Goal: Transaction & Acquisition: Book appointment/travel/reservation

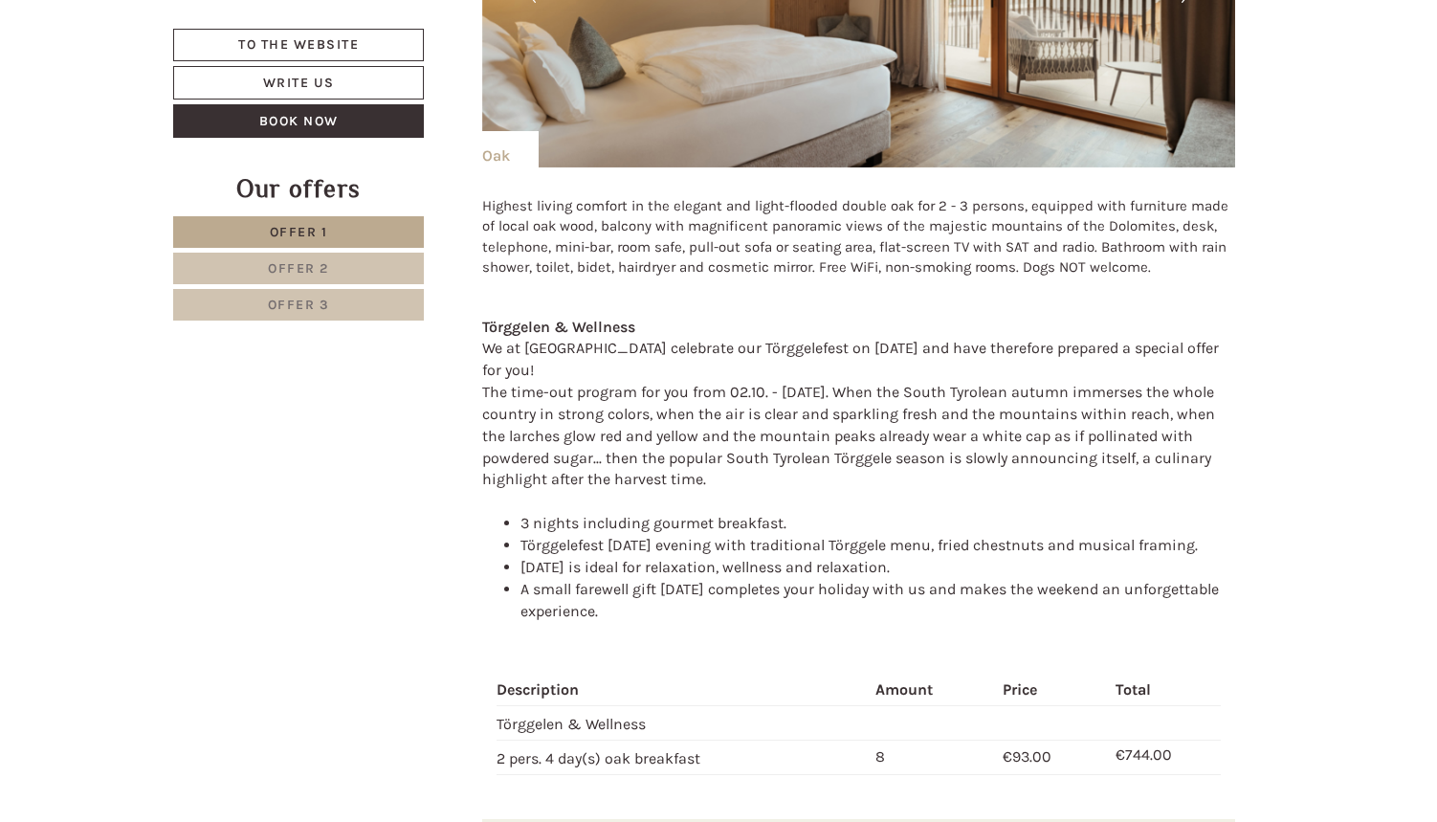
scroll to position [1676, 0]
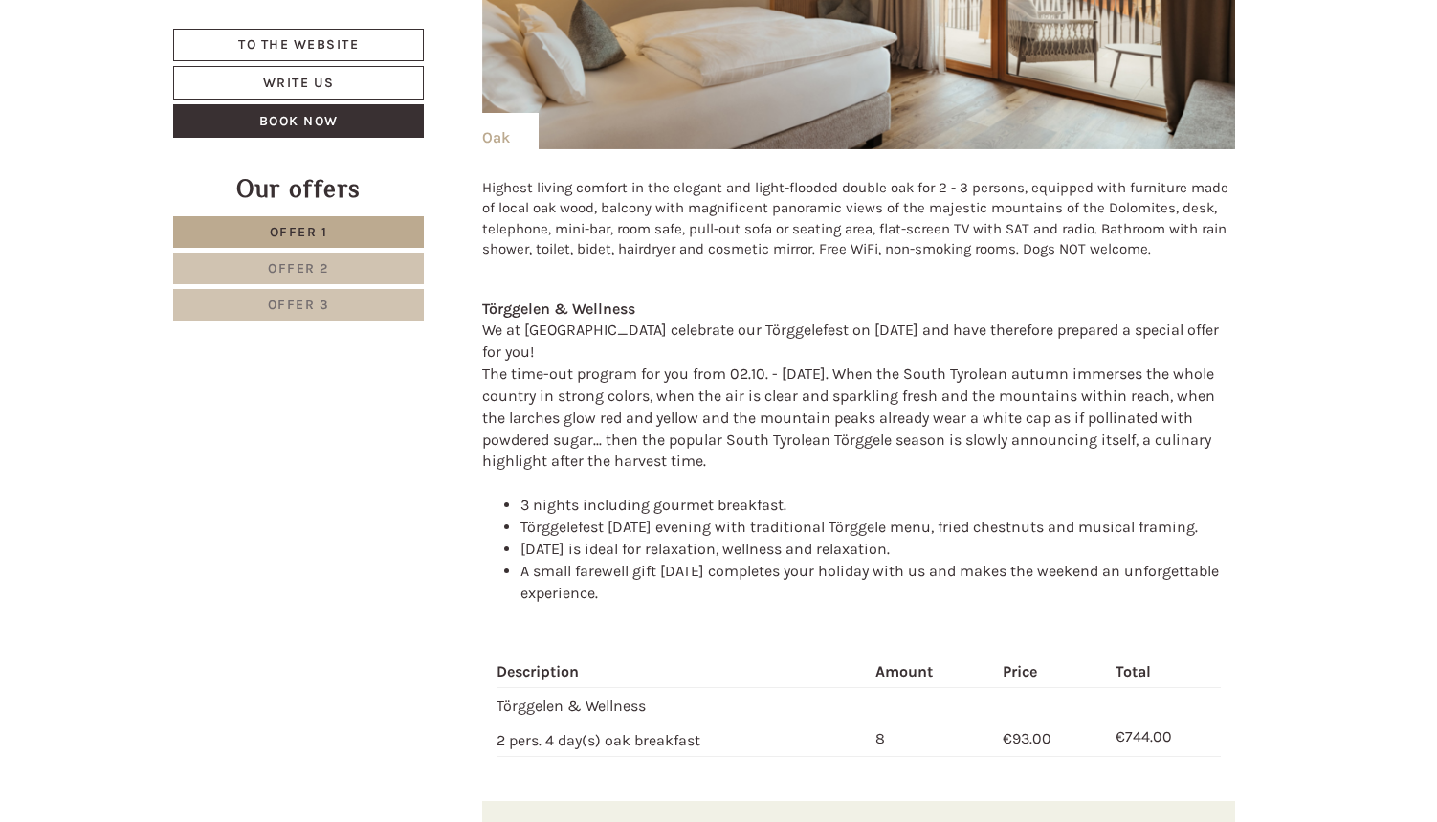
drag, startPoint x: 484, startPoint y: 320, endPoint x: 668, endPoint y: 445, distance: 221.8
click at [668, 445] on div "We at [GEOGRAPHIC_DATA] celebrate our Törggelefest on [DATE] and have therefore…" at bounding box center [859, 396] width 754 height 153
copy div "We at [GEOGRAPHIC_DATA] celebrate our Törggelefest on [DATE] and have therefore…"
drag, startPoint x: 523, startPoint y: 508, endPoint x: 752, endPoint y: 582, distance: 240.2
click at [752, 582] on ul "3 nights including gourmet breakfast. Törggelefest [DATE] evening with traditio…" at bounding box center [859, 549] width 754 height 109
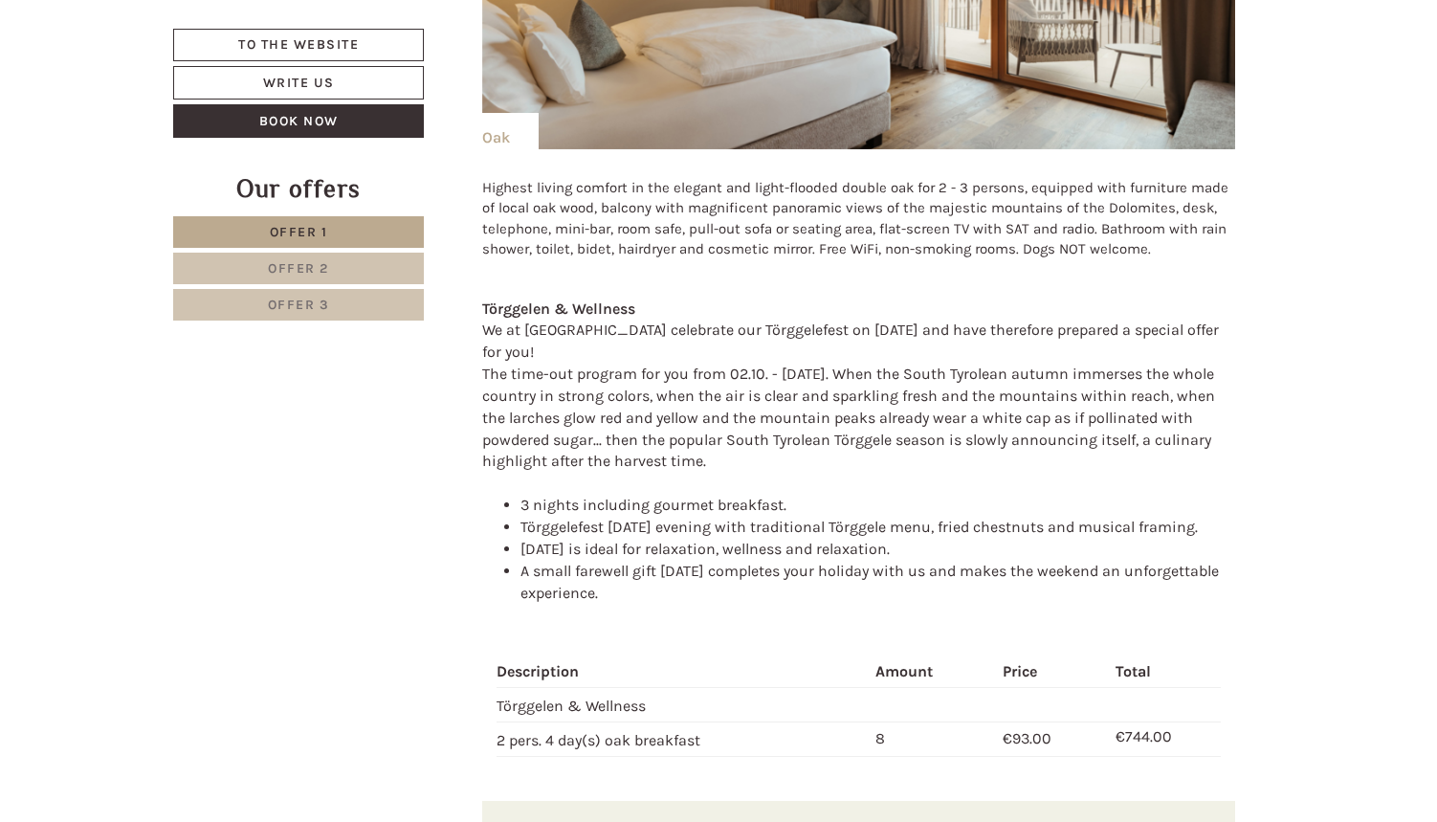
copy ul "örggelefest [DATE] evening with traditional Törggele menu, fried chestnuts and …"
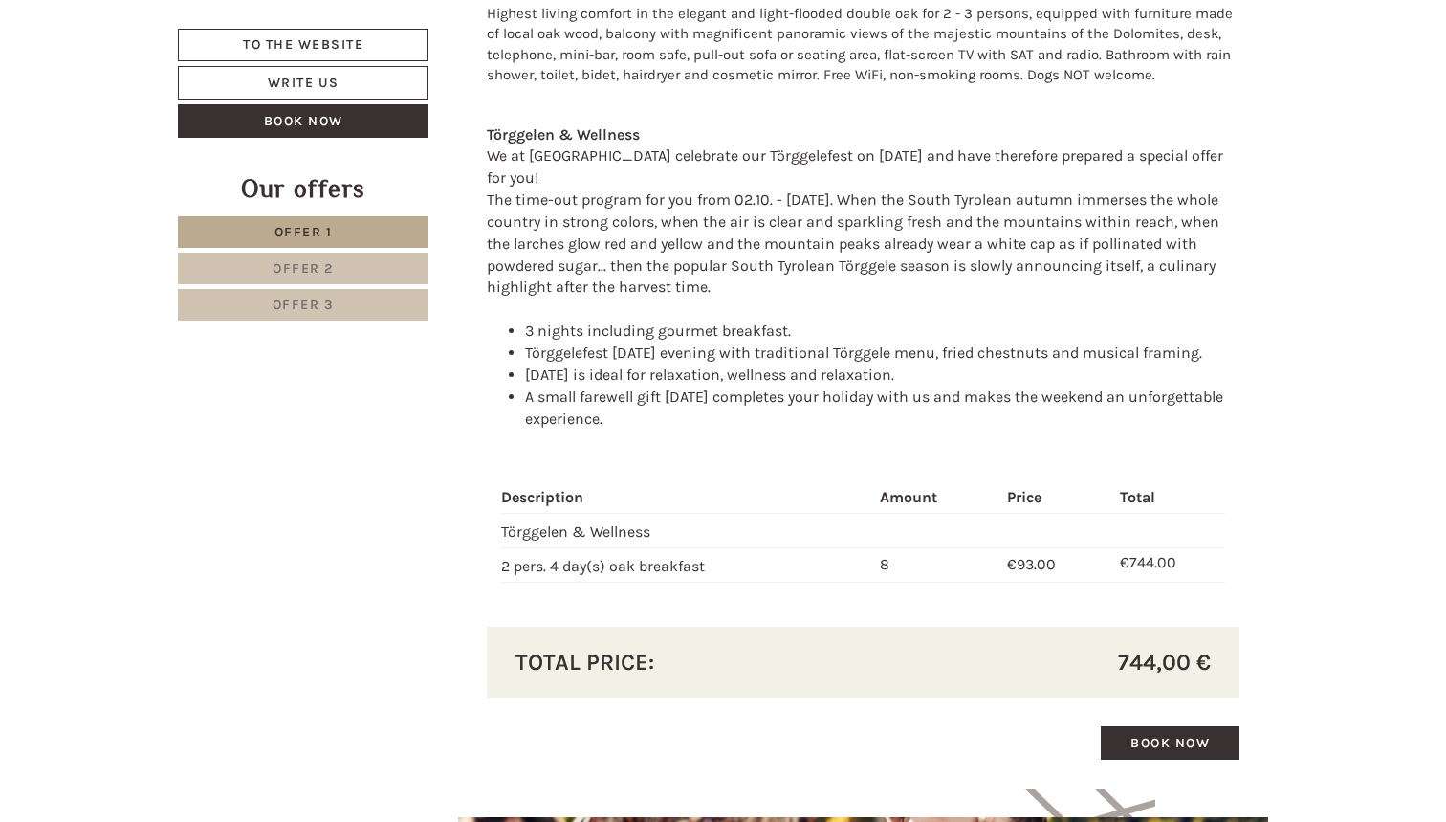
scroll to position [1949, 0]
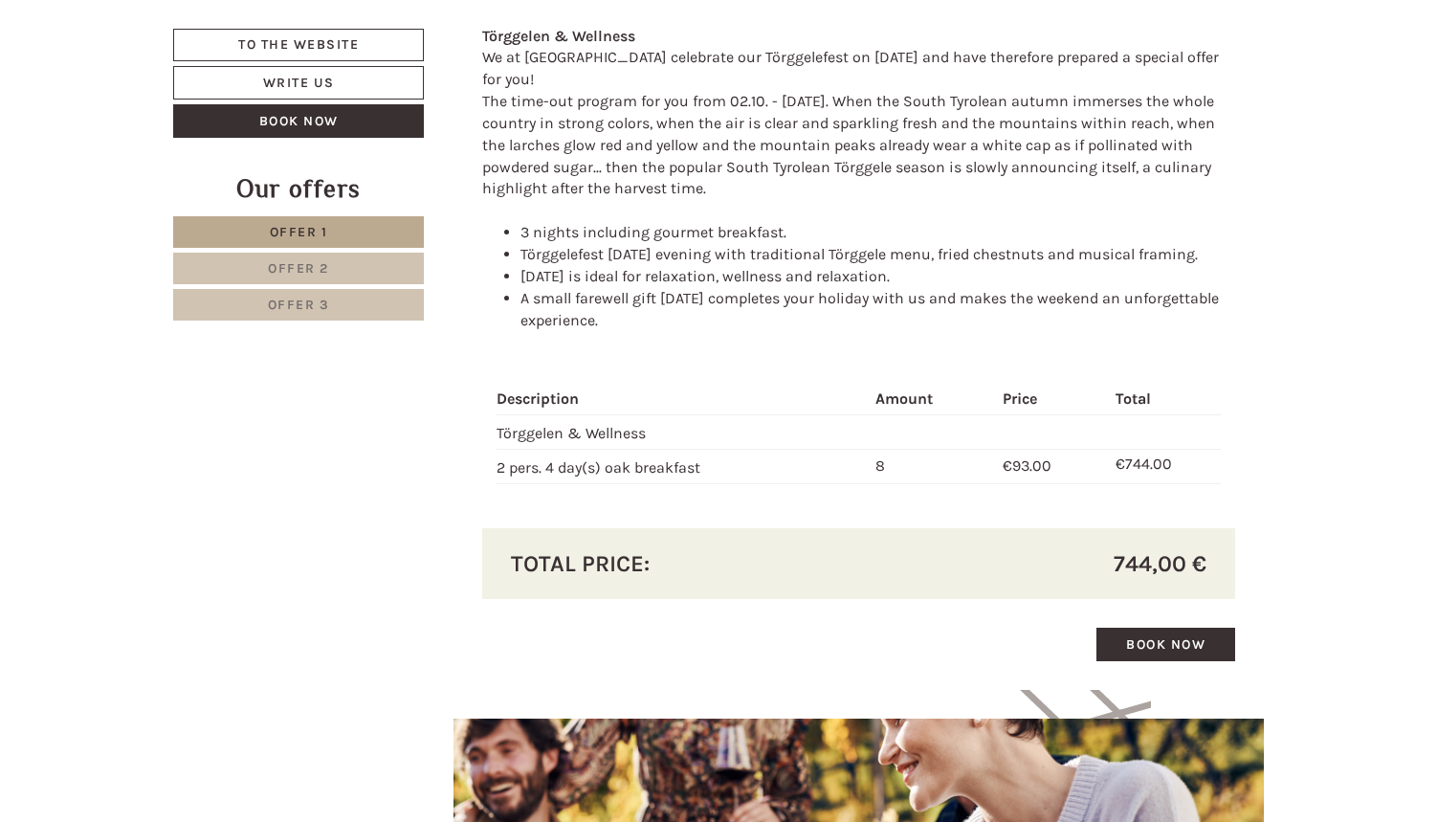
click at [1161, 628] on link "Book now" at bounding box center [1165, 644] width 139 height 33
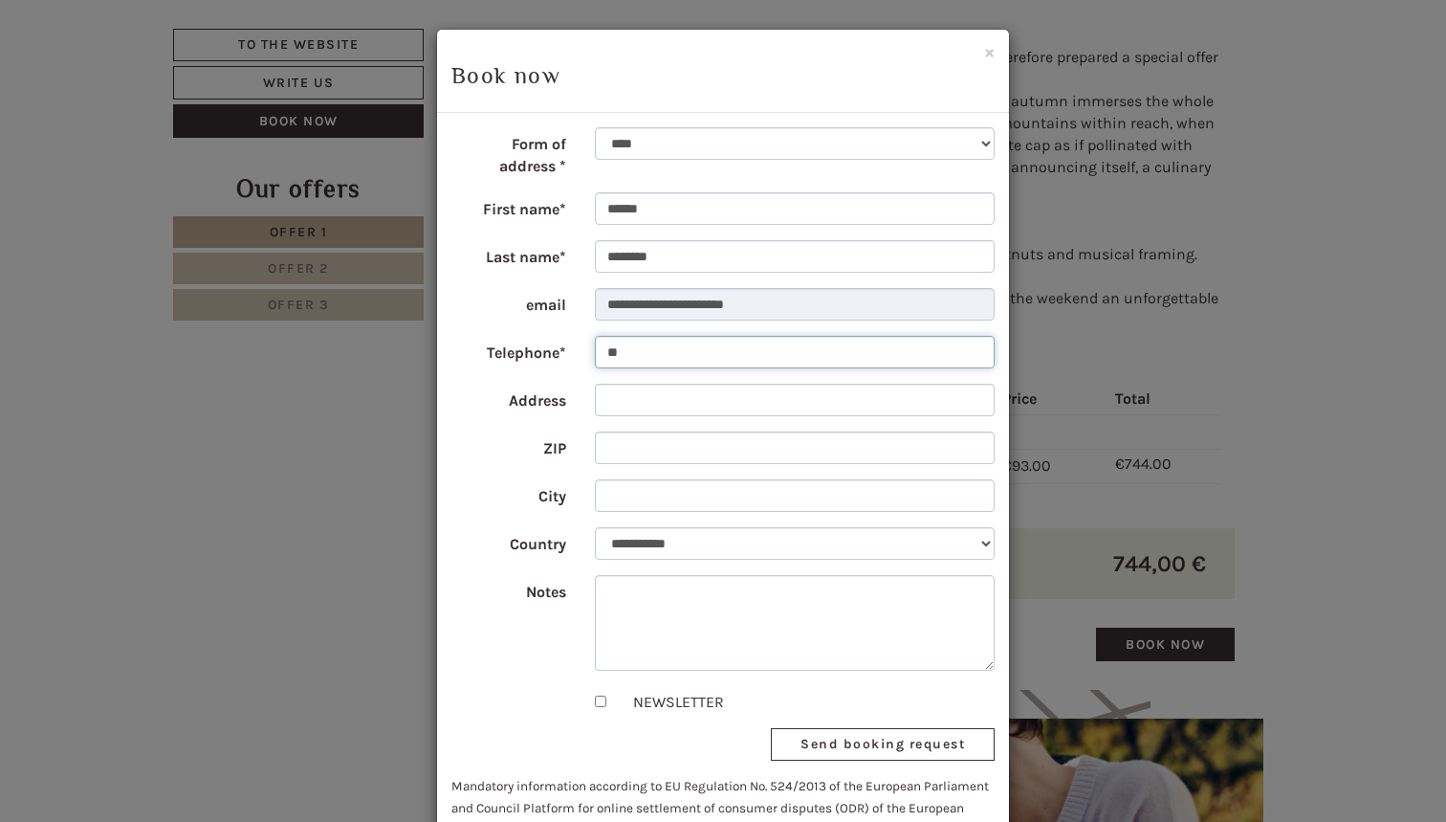
type input "*"
type input "**********"
click at [483, 474] on form "**********" at bounding box center [723, 483] width 543 height 713
type input "****"
click at [472, 449] on label "ZIP" at bounding box center [508, 445] width 143 height 29
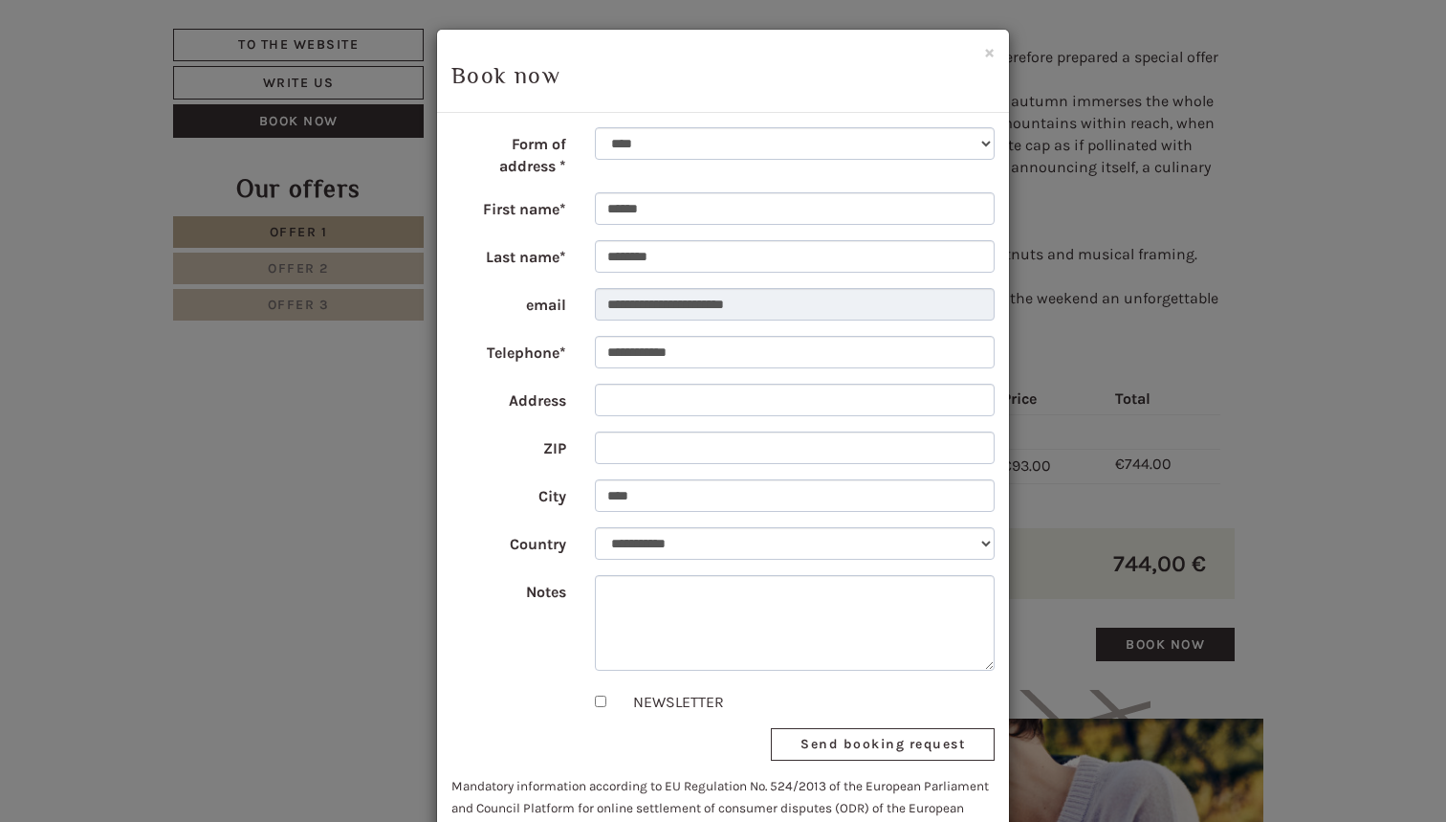
click at [595, 449] on input "ZIP" at bounding box center [795, 447] width 401 height 33
click at [537, 645] on div "Notes" at bounding box center [723, 623] width 572 height 96
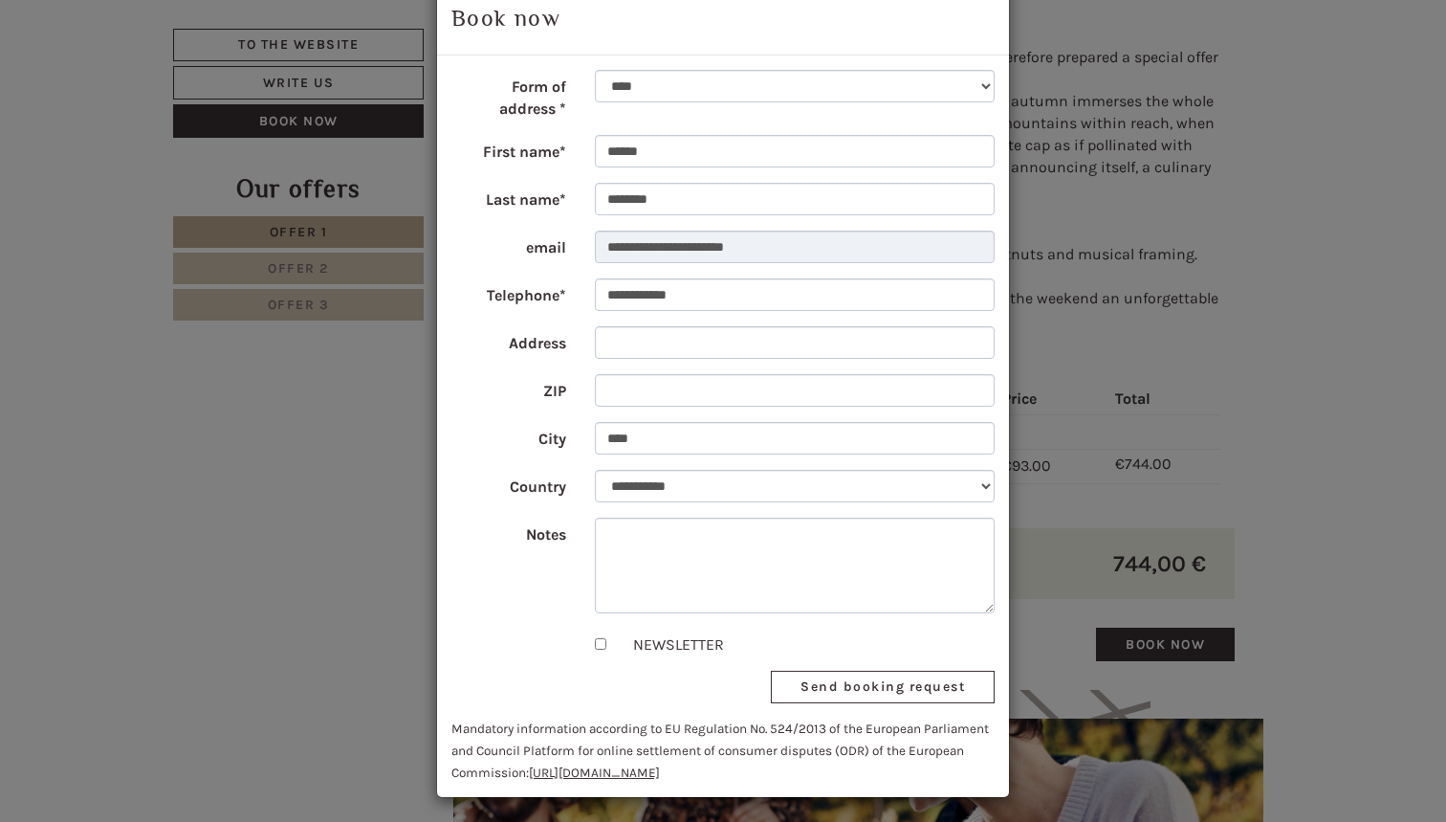
scroll to position [56, 0]
click at [823, 686] on button "Send booking request" at bounding box center [883, 688] width 224 height 33
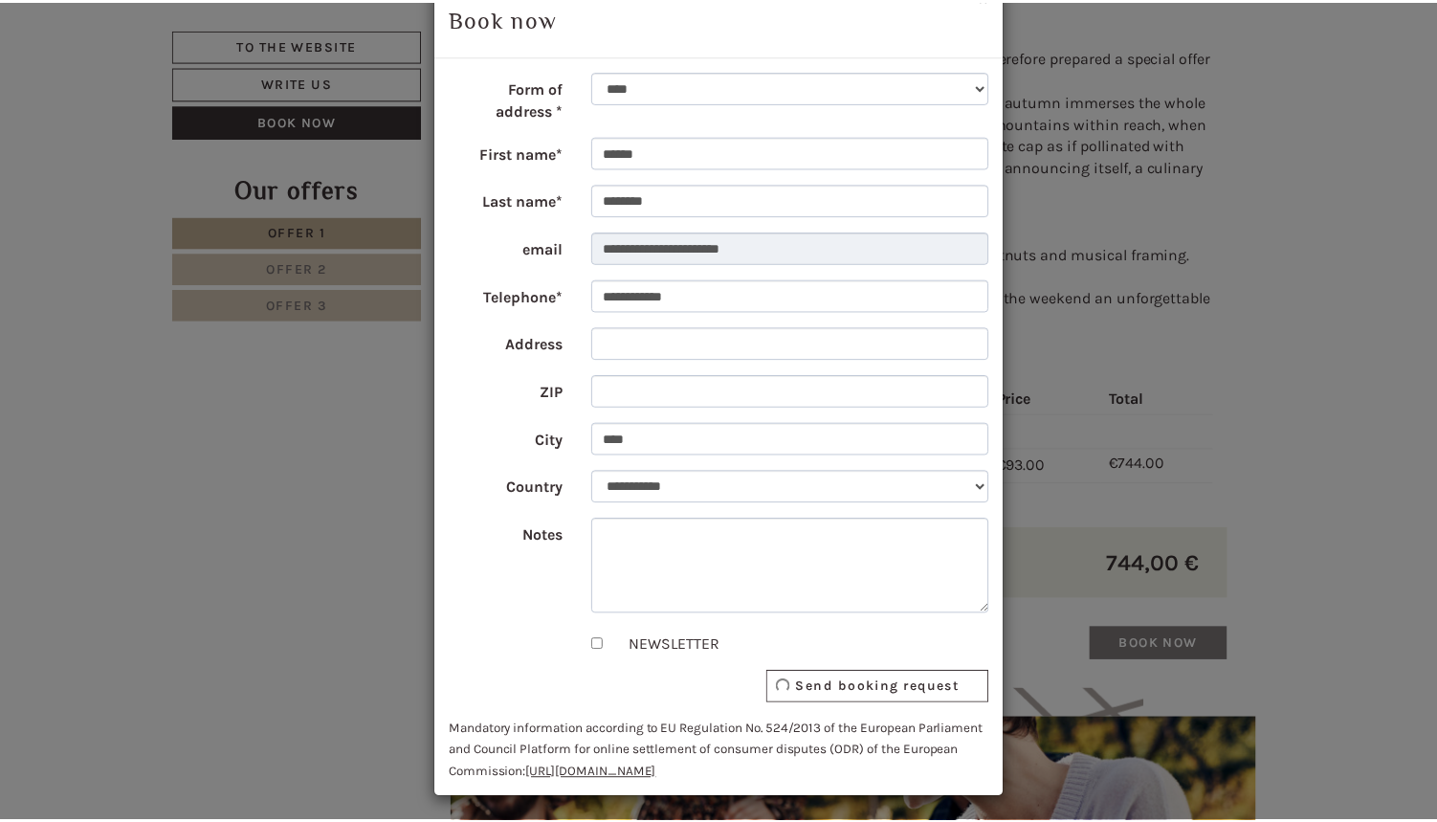
scroll to position [0, 0]
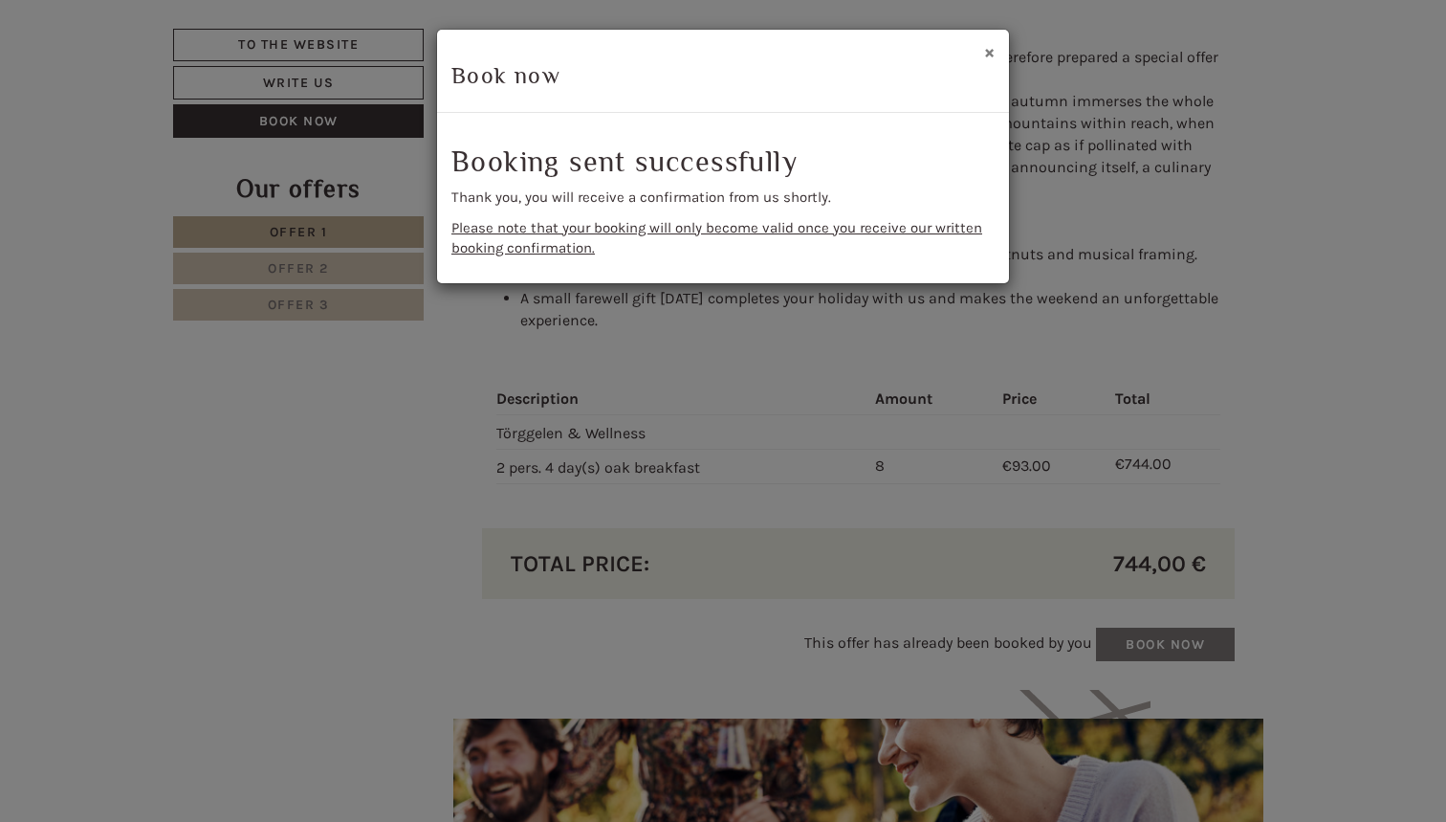
click at [984, 53] on button "×" at bounding box center [989, 52] width 11 height 20
